Goal: Transaction & Acquisition: Purchase product/service

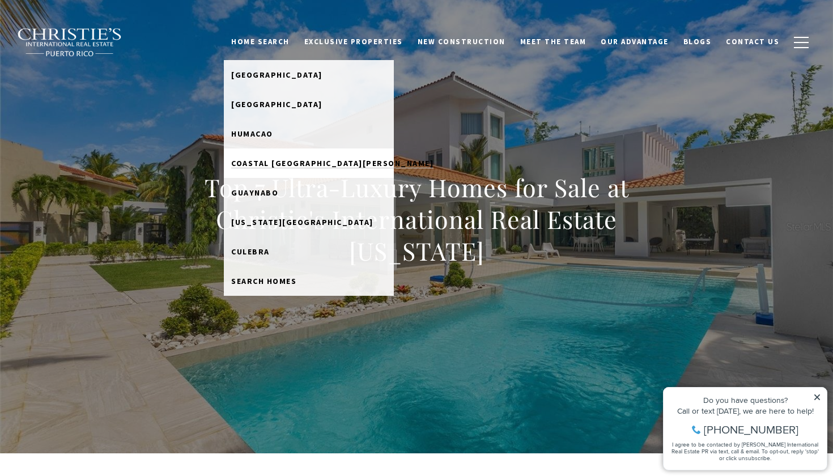
click at [301, 164] on span "Coastal San Juan" at bounding box center [332, 163] width 202 height 10
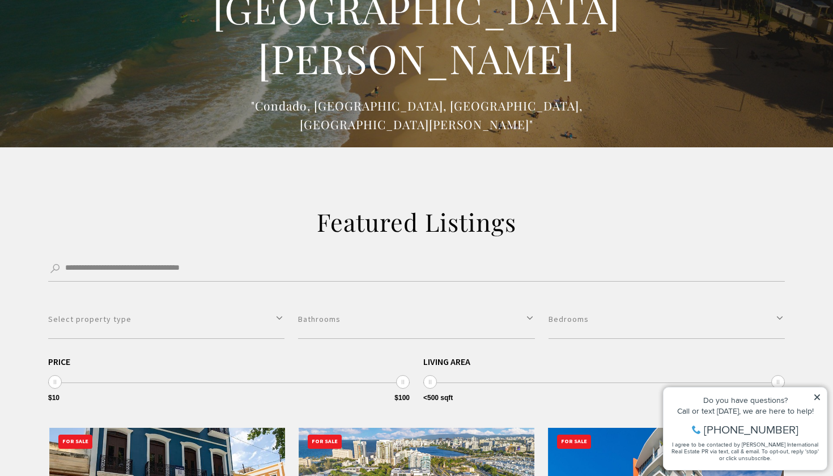
scroll to position [78, 0]
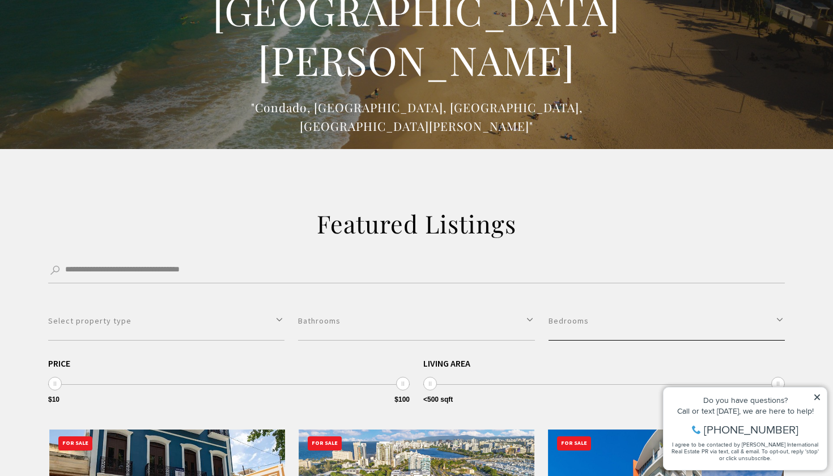
click at [688, 308] on button "Bedrooms" at bounding box center [667, 321] width 236 height 39
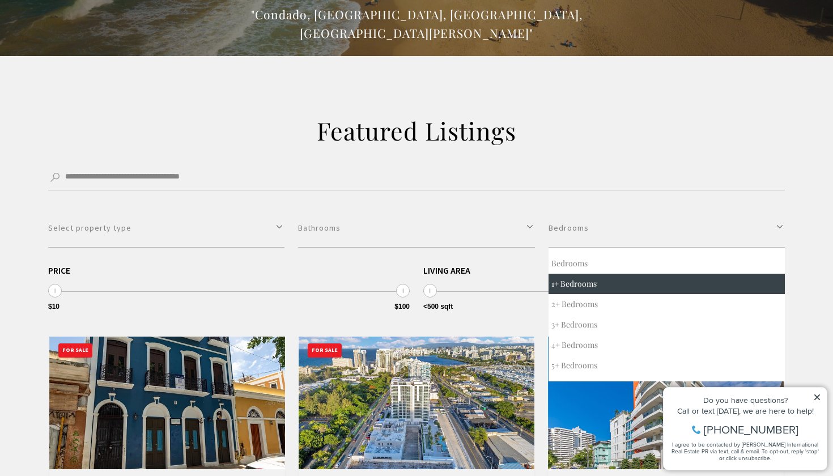
scroll to position [190, 0]
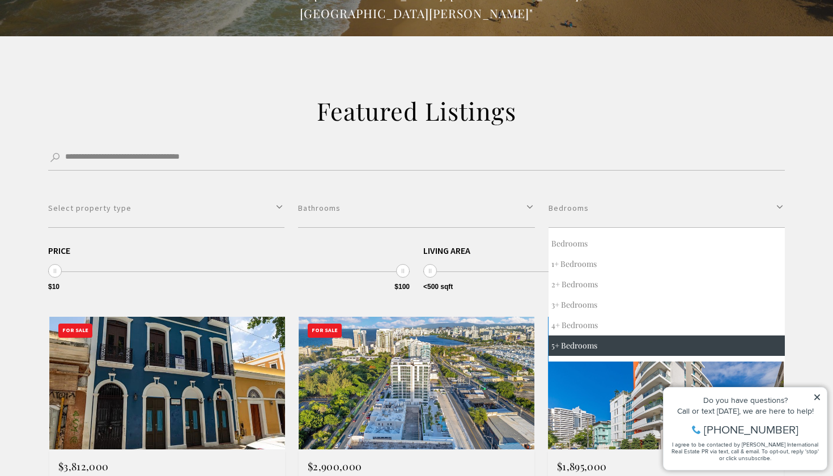
click at [604, 346] on button "5+ Bedrooms" at bounding box center [667, 346] width 236 height 20
select select "*"
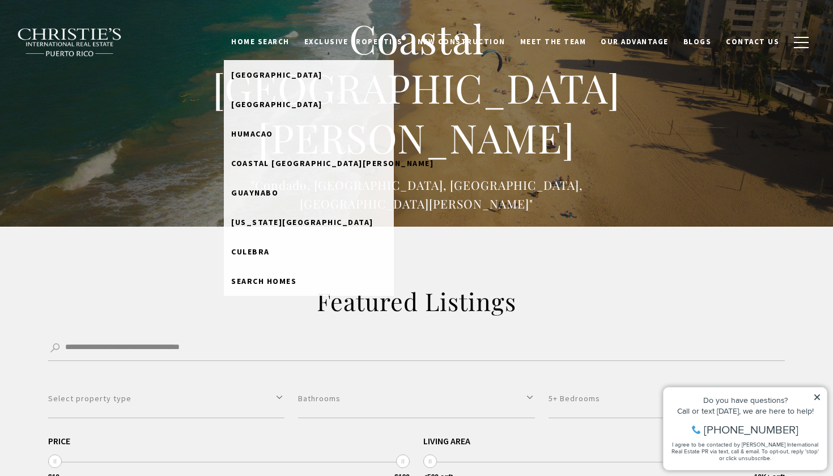
click at [297, 37] on link "Home Search" at bounding box center [260, 42] width 73 height 22
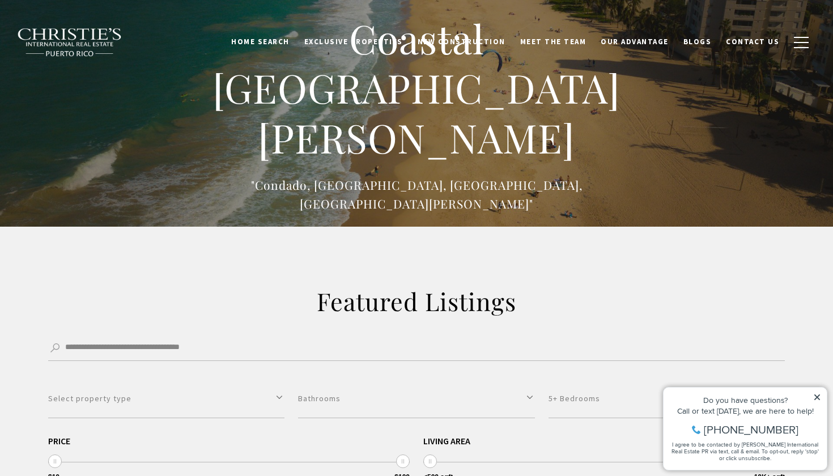
click at [296, 45] on link "Home Search" at bounding box center [260, 42] width 73 height 22
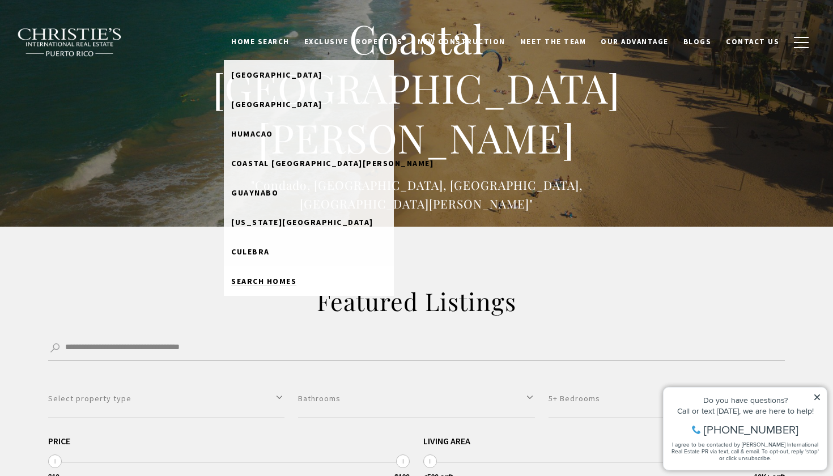
click at [296, 281] on span "Search Homes" at bounding box center [263, 281] width 65 height 10
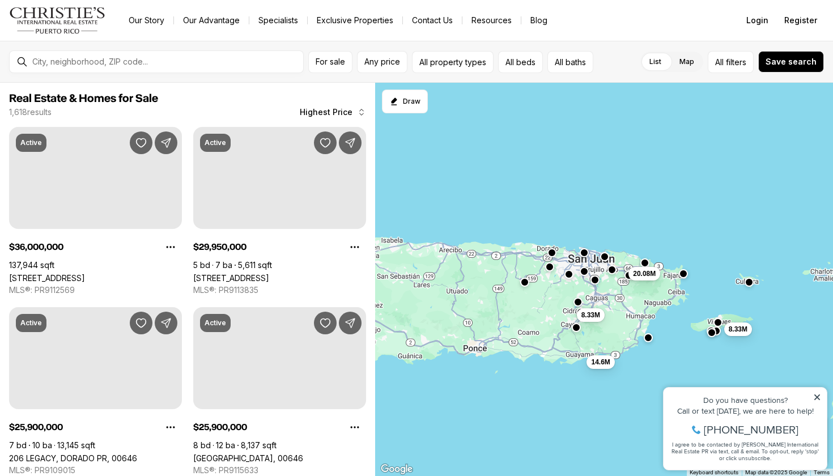
drag, startPoint x: 486, startPoint y: 305, endPoint x: 613, endPoint y: 294, distance: 128.1
click at [604, 293] on div "20.08M 14.6M 8.33M 8.33M" at bounding box center [604, 280] width 459 height 394
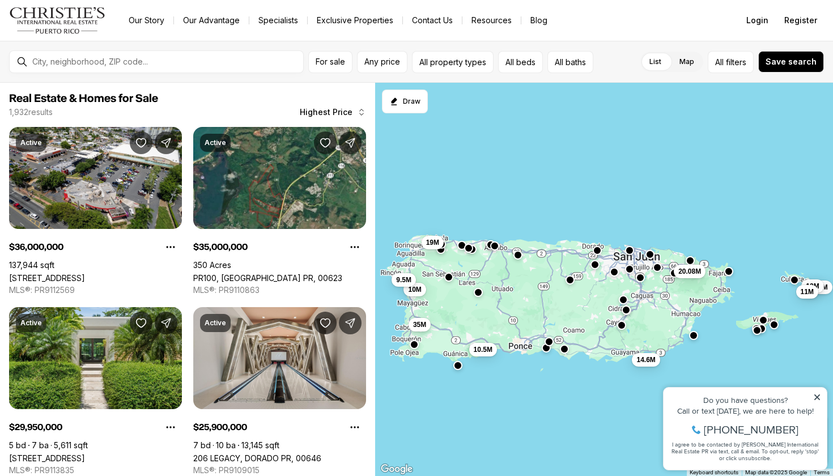
drag, startPoint x: 613, startPoint y: 294, endPoint x: 607, endPoint y: 292, distance: 7.0
click at [607, 292] on div "20.08M 14.6M 16.9M 12M 11M 35M 19M 10.5M 10M 9.5M" at bounding box center [604, 280] width 459 height 394
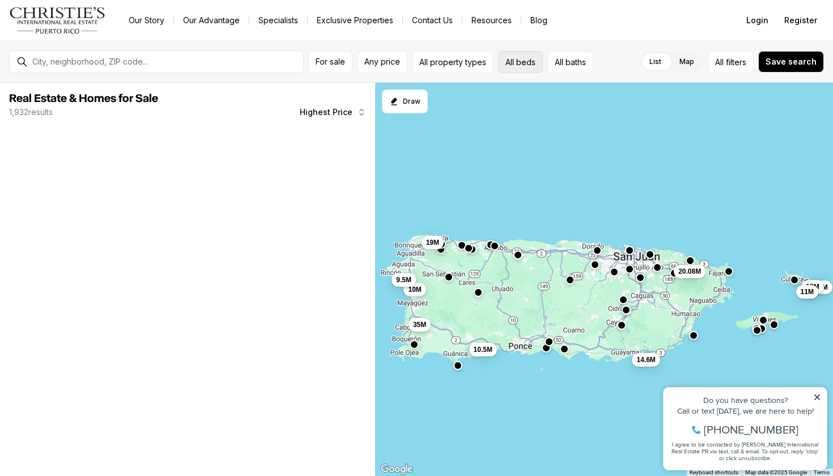
click at [529, 58] on button "All beds" at bounding box center [520, 62] width 45 height 22
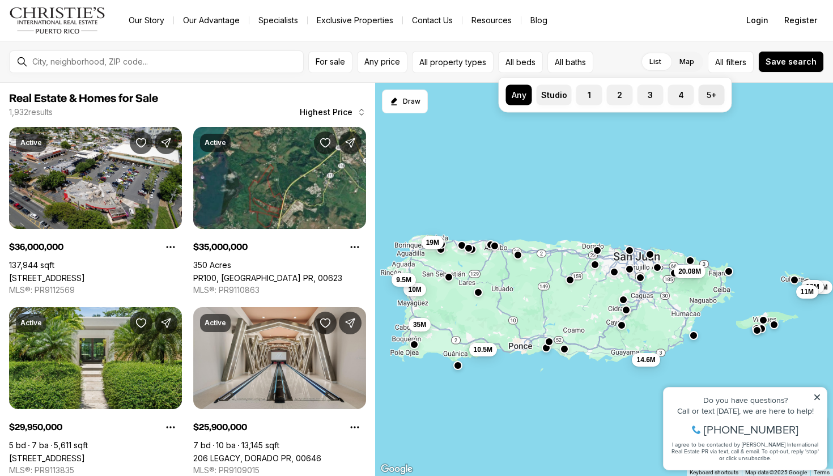
click at [714, 95] on label "5+" at bounding box center [712, 95] width 26 height 20
click at [710, 95] on button "5+" at bounding box center [704, 90] width 11 height 11
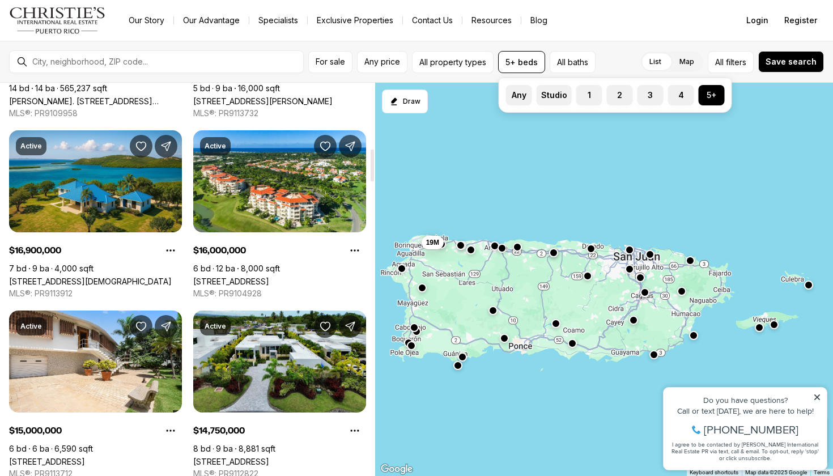
scroll to position [794, 0]
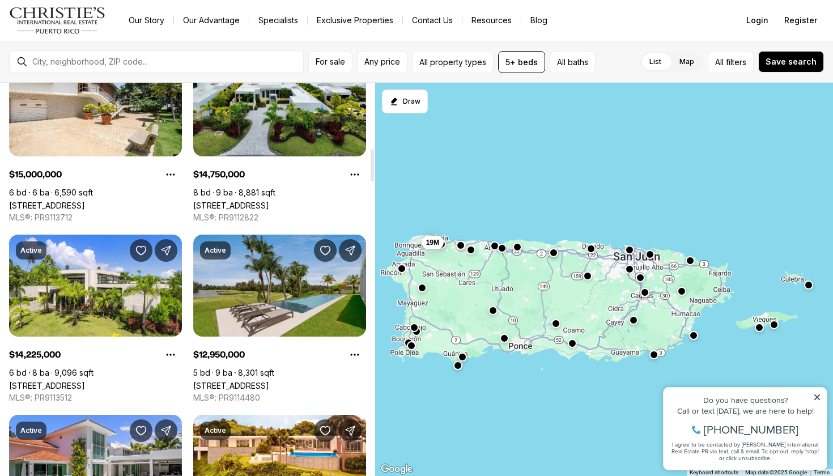
click at [269, 381] on link "7000 Bahia Beach Bldv ATLANTIC DRIVE ESTATES #G8, RIO GRANDE PR, 00745" at bounding box center [231, 386] width 76 height 10
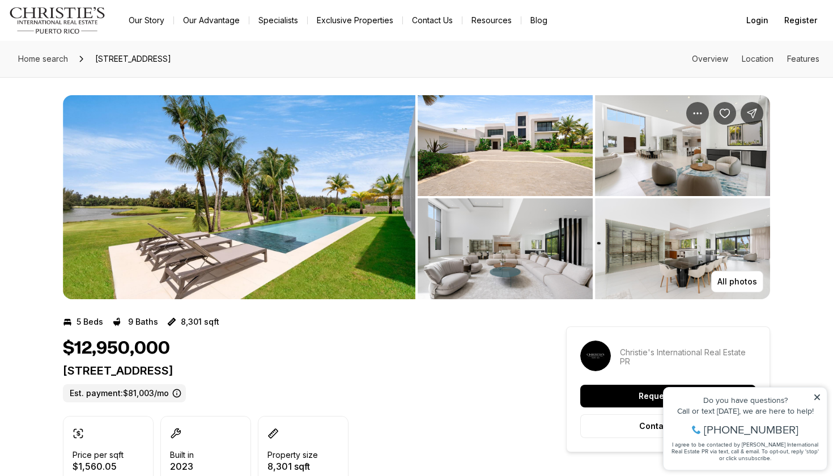
click at [295, 247] on img "View image gallery" at bounding box center [239, 197] width 353 height 204
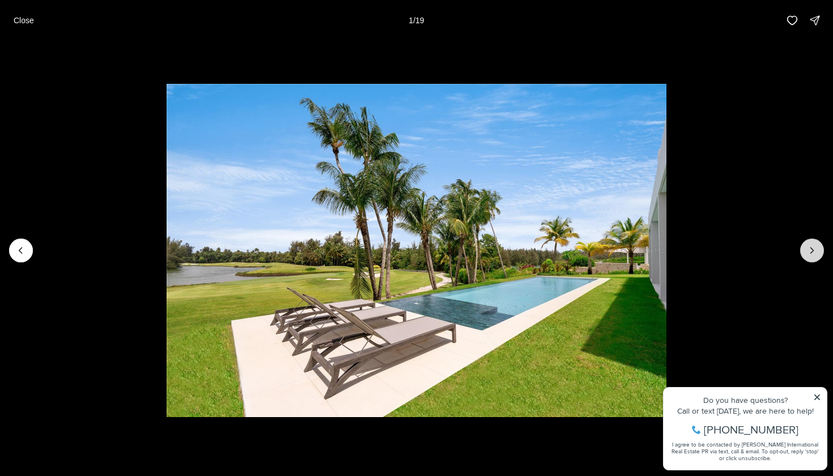
click at [807, 253] on icon "Next slide" at bounding box center [812, 250] width 11 height 11
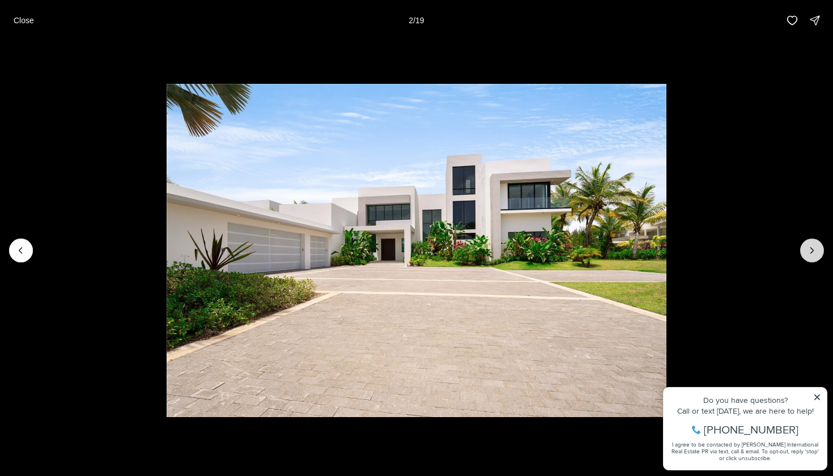
click at [807, 253] on icon "Next slide" at bounding box center [812, 250] width 11 height 11
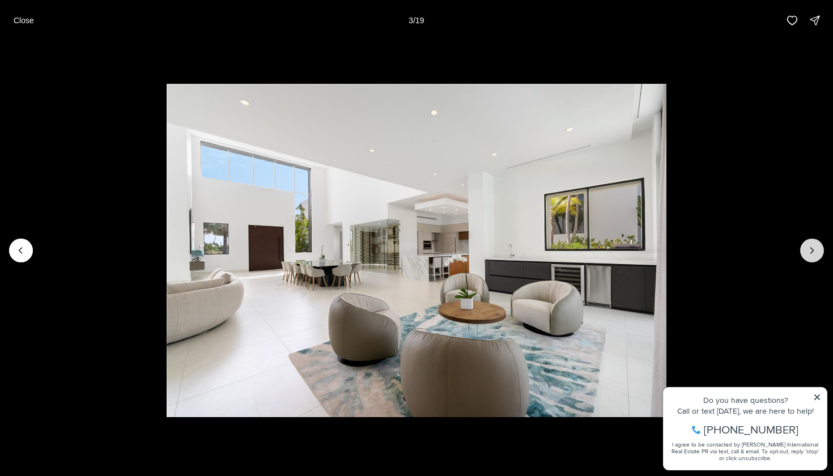
click at [807, 253] on icon "Next slide" at bounding box center [812, 250] width 11 height 11
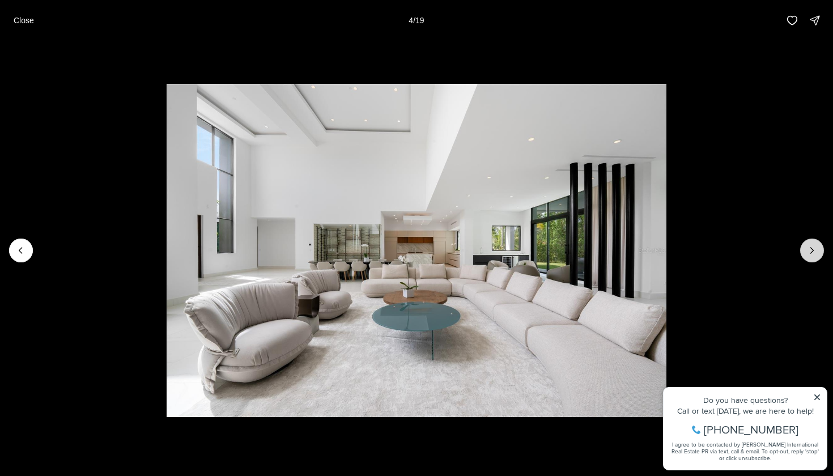
click at [807, 253] on icon "Next slide" at bounding box center [812, 250] width 11 height 11
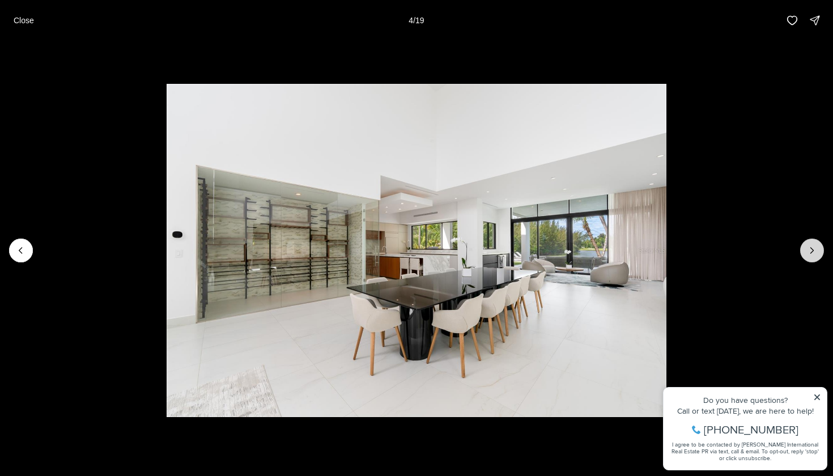
click at [807, 253] on icon "Next slide" at bounding box center [812, 250] width 11 height 11
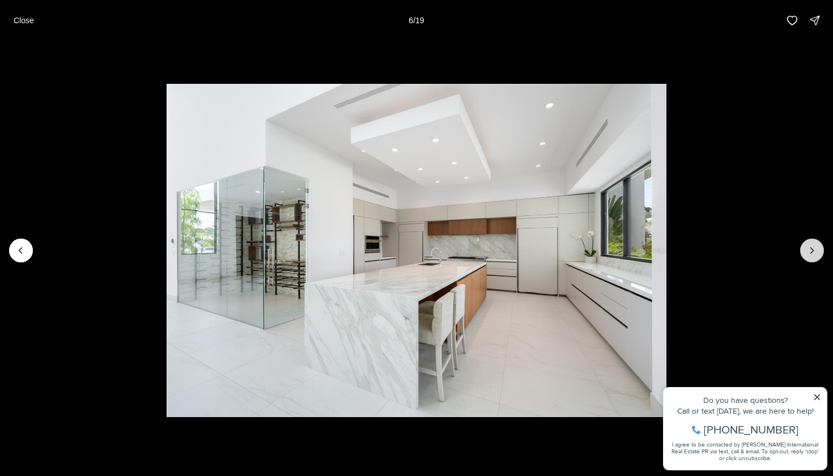
click at [807, 253] on icon "Next slide" at bounding box center [812, 250] width 11 height 11
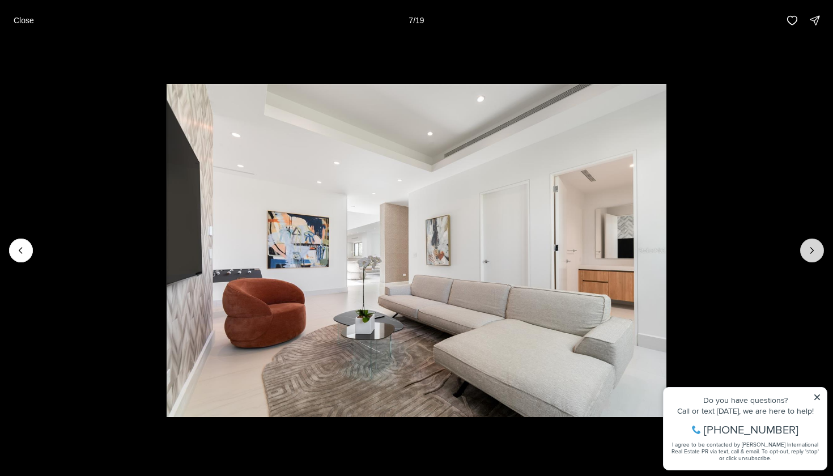
click at [807, 254] on icon "Next slide" at bounding box center [812, 250] width 11 height 11
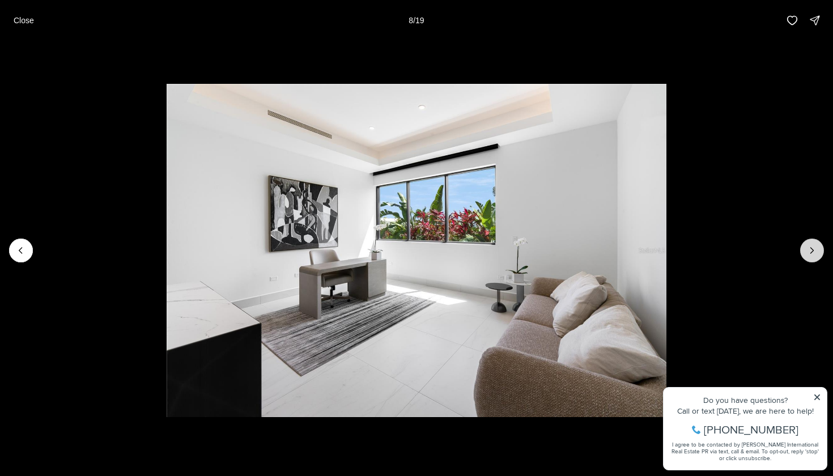
click at [807, 254] on icon "Next slide" at bounding box center [812, 250] width 11 height 11
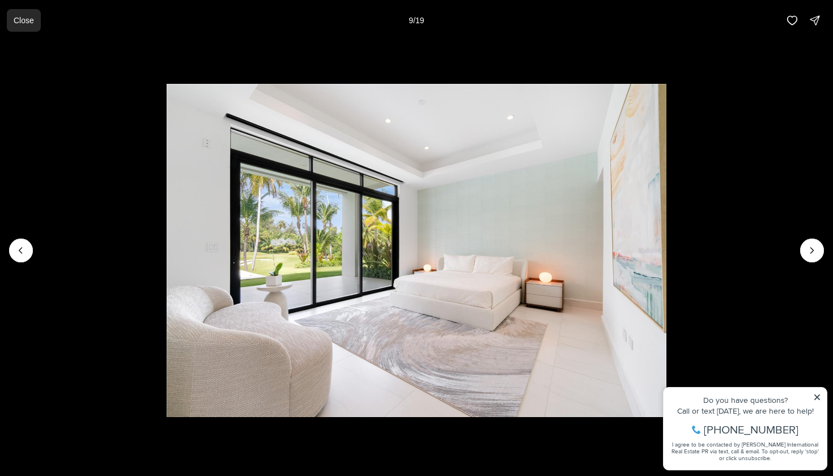
click at [20, 17] on p "Close" at bounding box center [24, 20] width 20 height 9
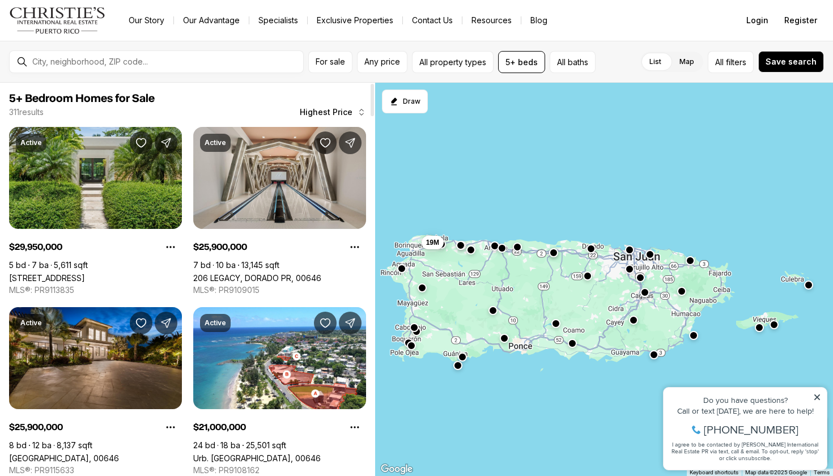
click at [320, 112] on span "Highest Price" at bounding box center [326, 112] width 53 height 9
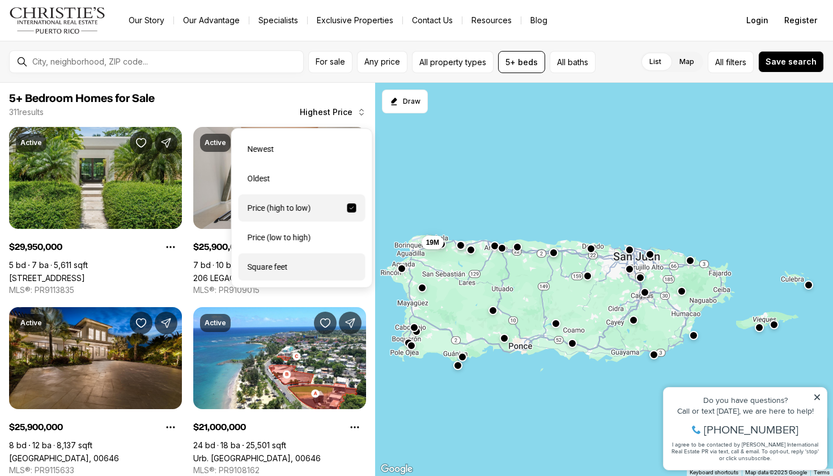
click at [296, 269] on div "Square feet" at bounding box center [302, 266] width 127 height 27
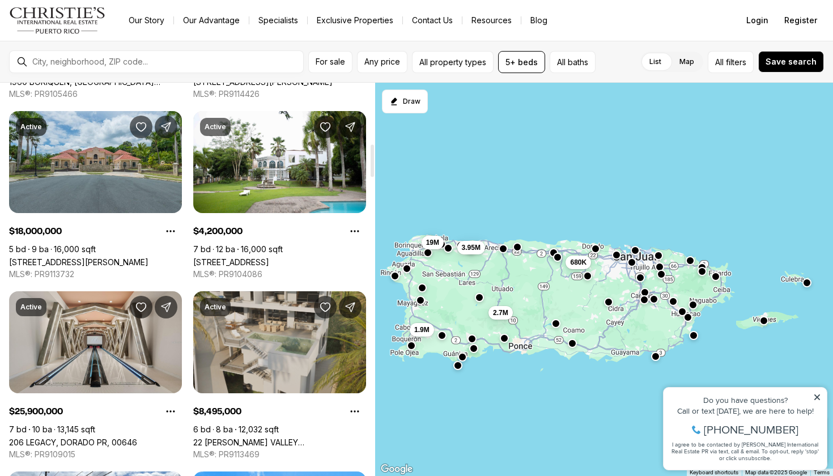
scroll to position [738, 0]
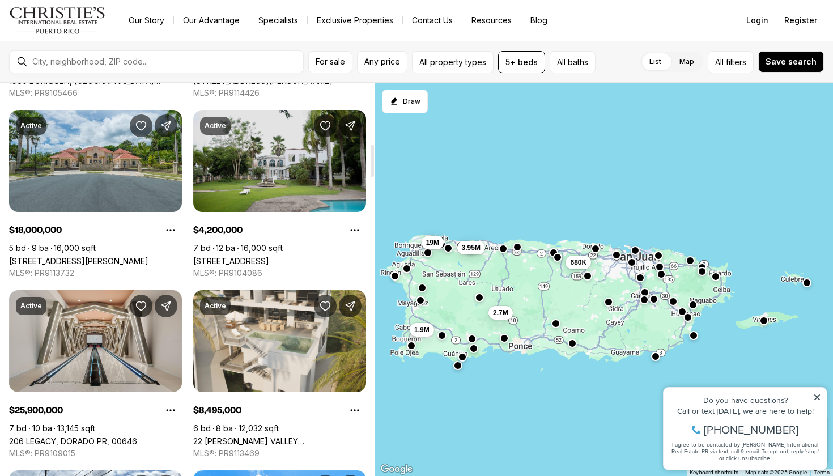
click at [268, 256] on link "[STREET_ADDRESS]" at bounding box center [231, 261] width 76 height 10
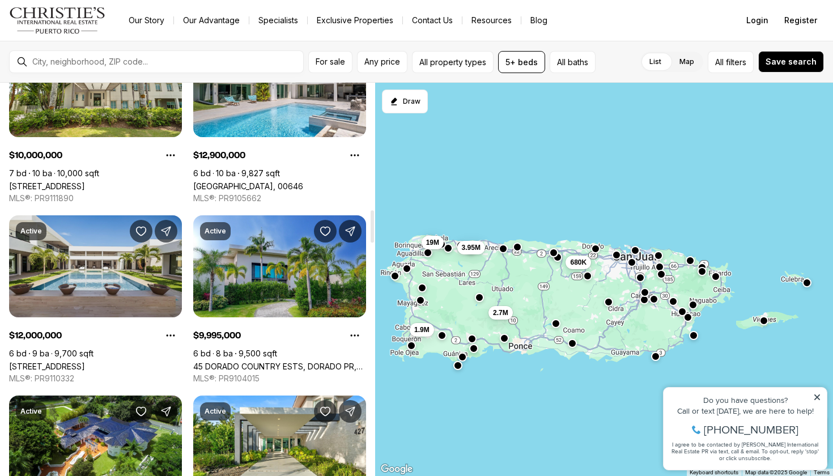
scroll to position [1532, 0]
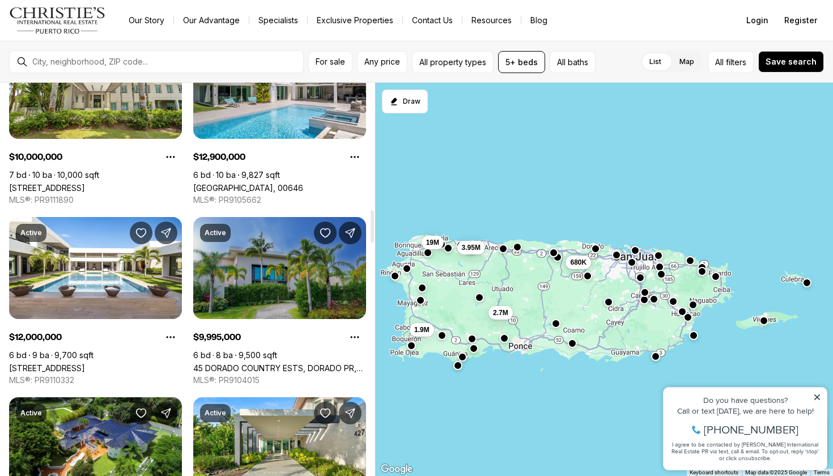
click at [249, 363] on link "45 DORADO COUNTRY ESTS, DORADO PR, 00646" at bounding box center [279, 368] width 173 height 10
